Goal: Find specific page/section: Find specific page/section

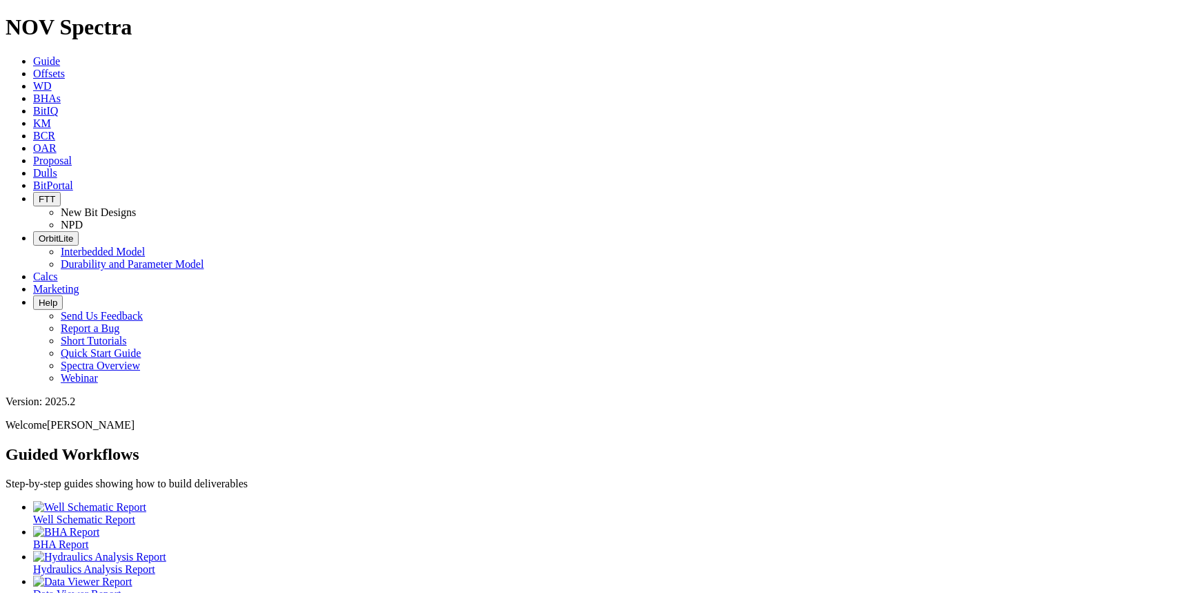
click at [33, 167] on icon at bounding box center [33, 173] width 0 height 12
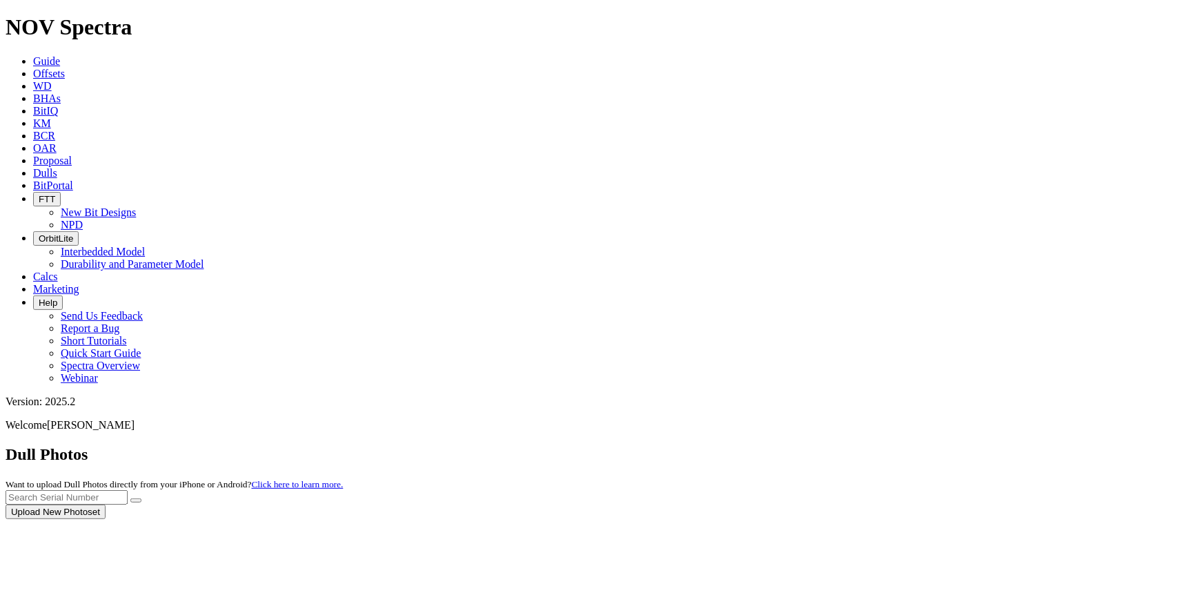
click at [915, 519] on div at bounding box center [602, 519] width 1193 height 0
click at [128, 490] on input "text" at bounding box center [67, 497] width 122 height 14
type input "A313343"
click at [130, 498] on button "submit" at bounding box center [135, 500] width 11 height 4
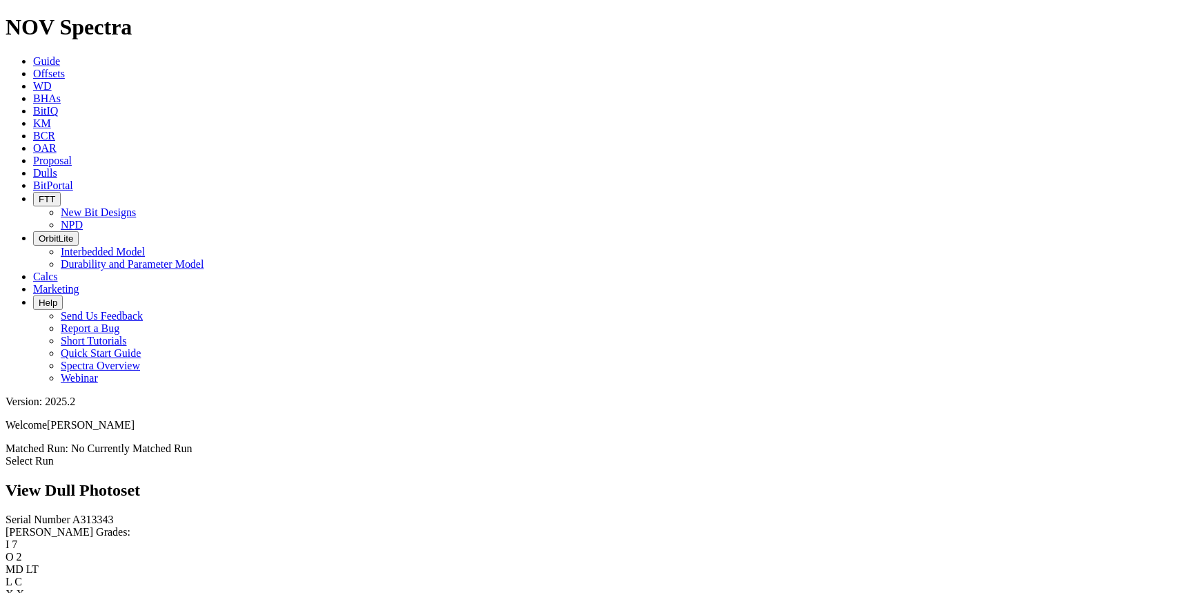
click at [57, 514] on div "Serial Number A313343 RH Dull Grades: I 7 O 2 MD LT L C X X G I OD JD RP _ Esti…" at bounding box center [602, 582] width 1193 height 137
click at [54, 455] on link "Select Run" at bounding box center [30, 461] width 48 height 12
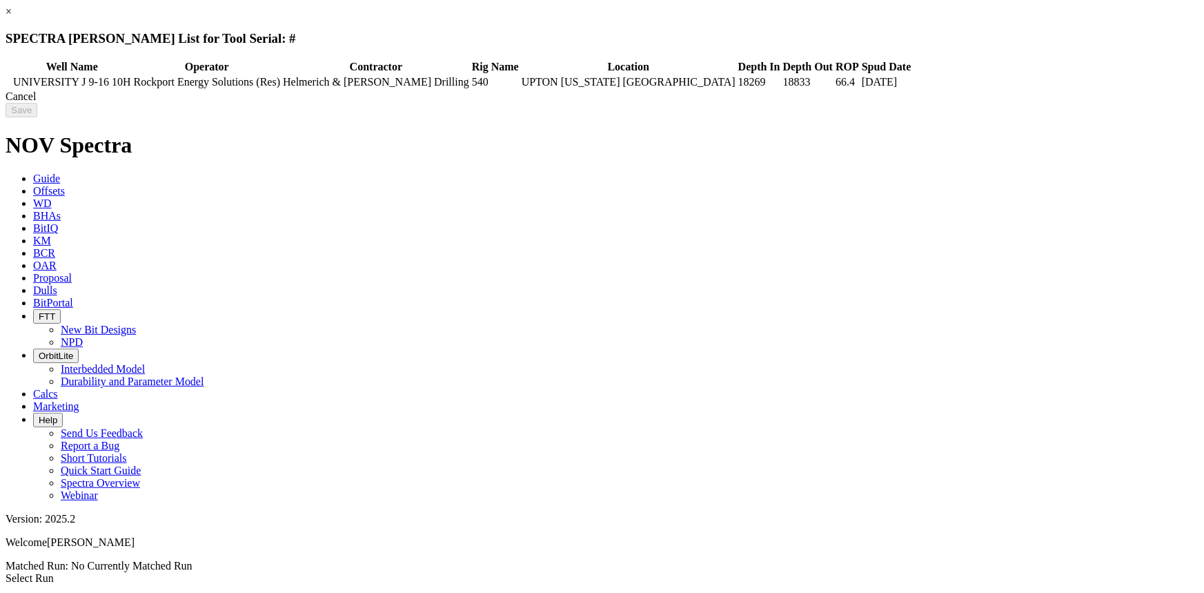
click at [12, 17] on link "×" at bounding box center [9, 12] width 6 height 12
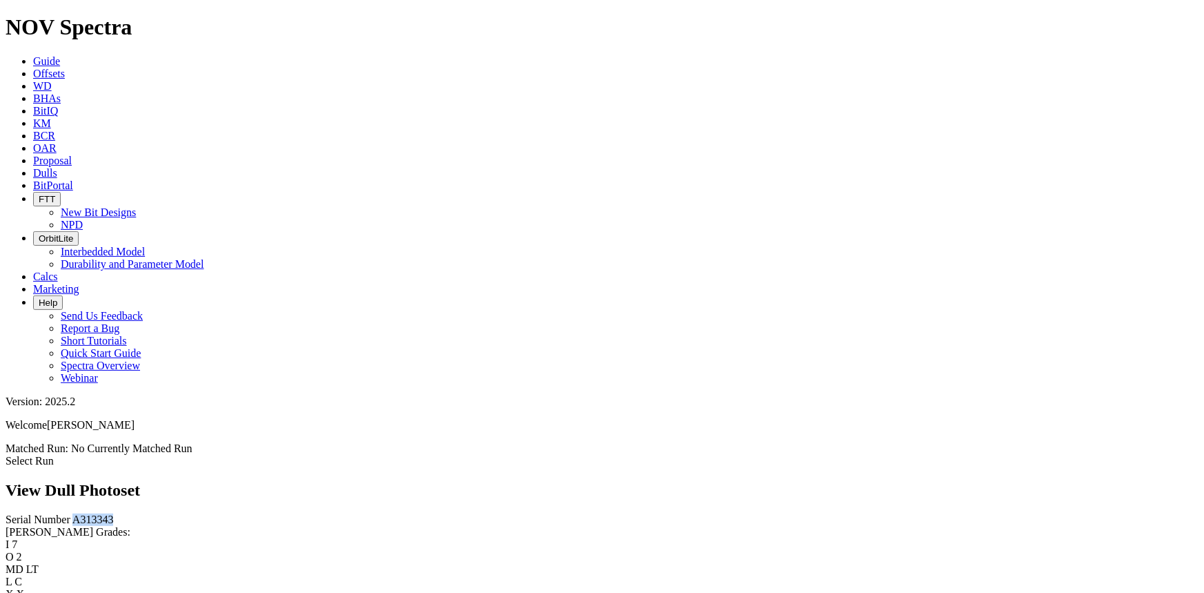
drag, startPoint x: 68, startPoint y: 120, endPoint x: 28, endPoint y: 123, distance: 39.4
click at [28, 514] on div "Serial Number A313343" at bounding box center [602, 520] width 1193 height 12
copy span "A313343"
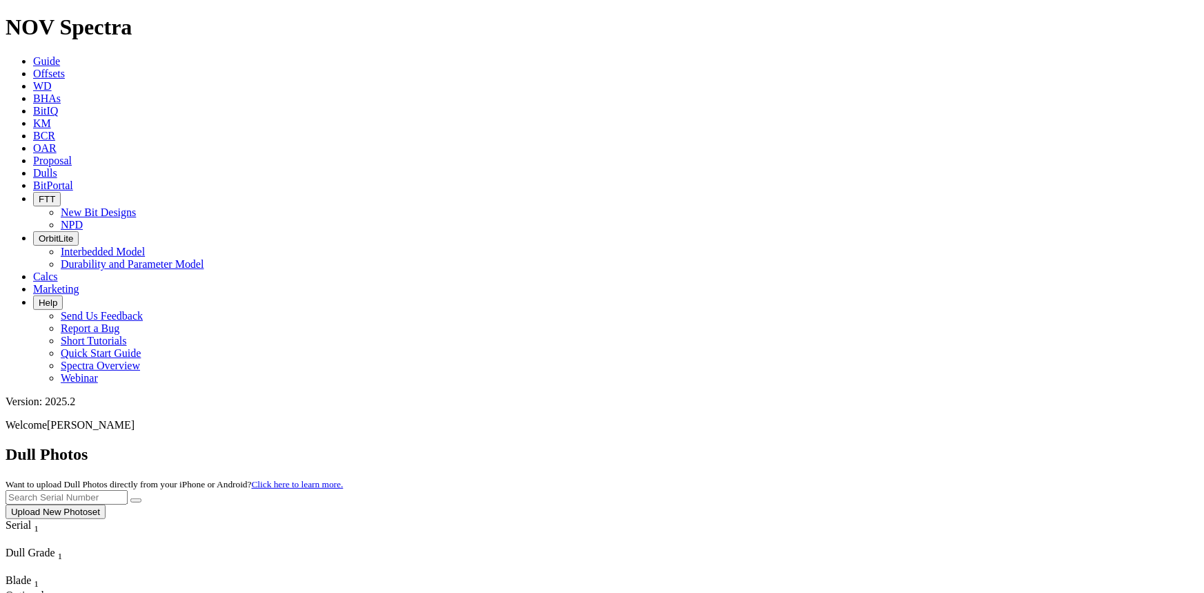
click at [128, 490] on input "text" at bounding box center [67, 497] width 122 height 14
paste input "A313343"
type input "A313343"
click at [141, 498] on button "submit" at bounding box center [135, 500] width 11 height 4
